Goal: Task Accomplishment & Management: Use online tool/utility

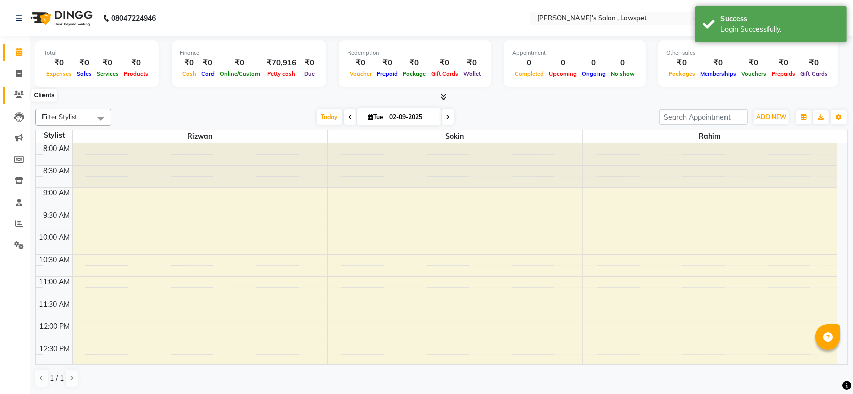
click at [23, 91] on span at bounding box center [19, 96] width 18 height 12
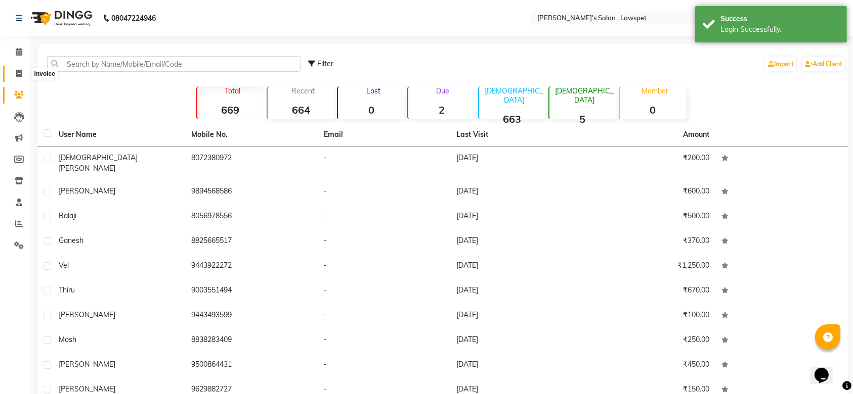
click at [21, 73] on icon at bounding box center [19, 74] width 6 height 8
select select "service"
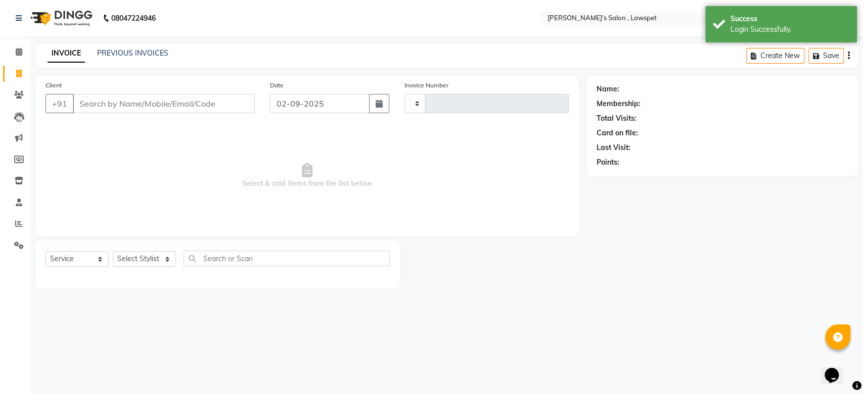
type input "0956"
select select "8614"
type input "8667781675"
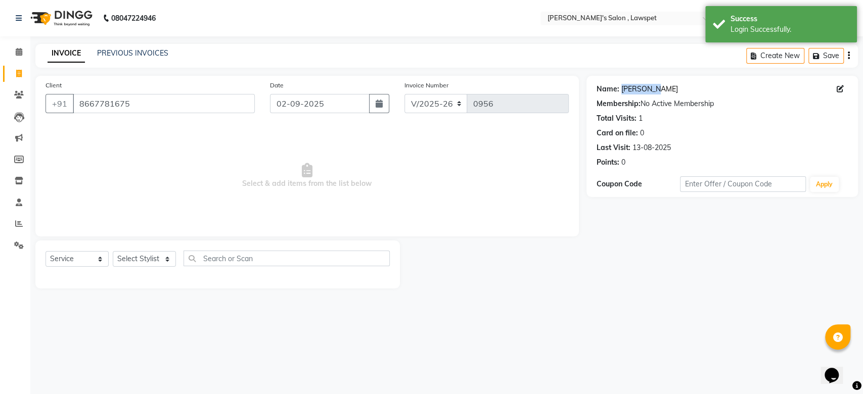
drag, startPoint x: 671, startPoint y: 86, endPoint x: 622, endPoint y: 92, distance: 49.3
click at [622, 92] on div "Name: [PERSON_NAME]" at bounding box center [722, 89] width 251 height 11
copy link "[PERSON_NAME]"
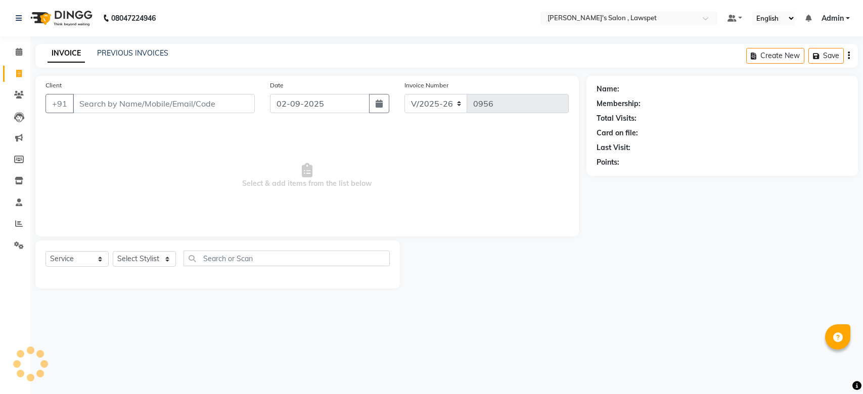
select select "8614"
select select "service"
click at [185, 100] on input "Client" at bounding box center [164, 103] width 182 height 19
type input "9940885672"
